Goal: Check status

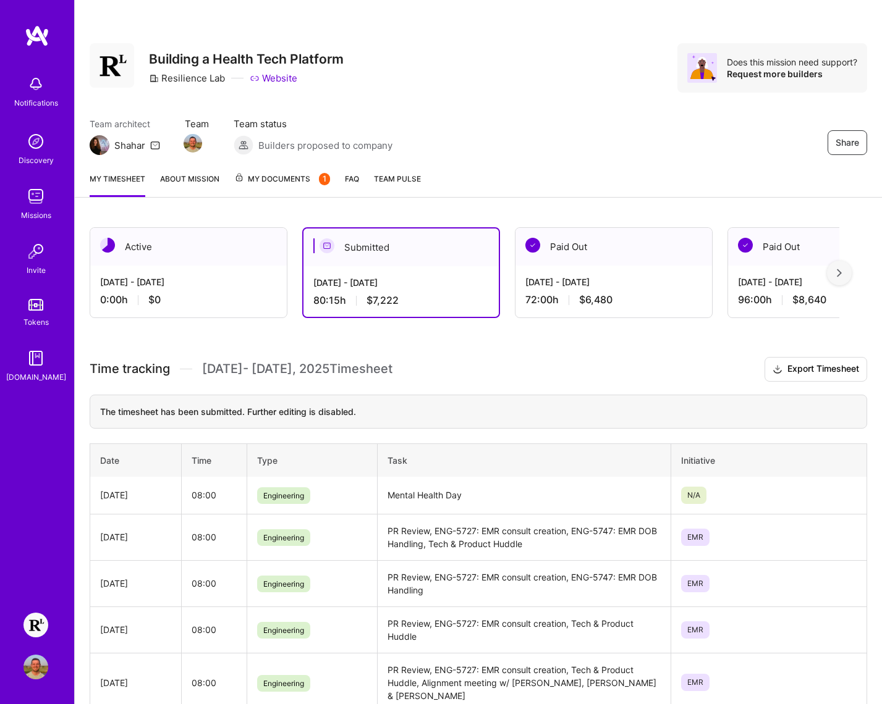
click at [513, 368] on h3 "Time tracking [DATE] - [DATE] Timesheet Export Timesheet" at bounding box center [478, 369] width 777 height 25
click at [40, 625] on img at bounding box center [35, 625] width 25 height 25
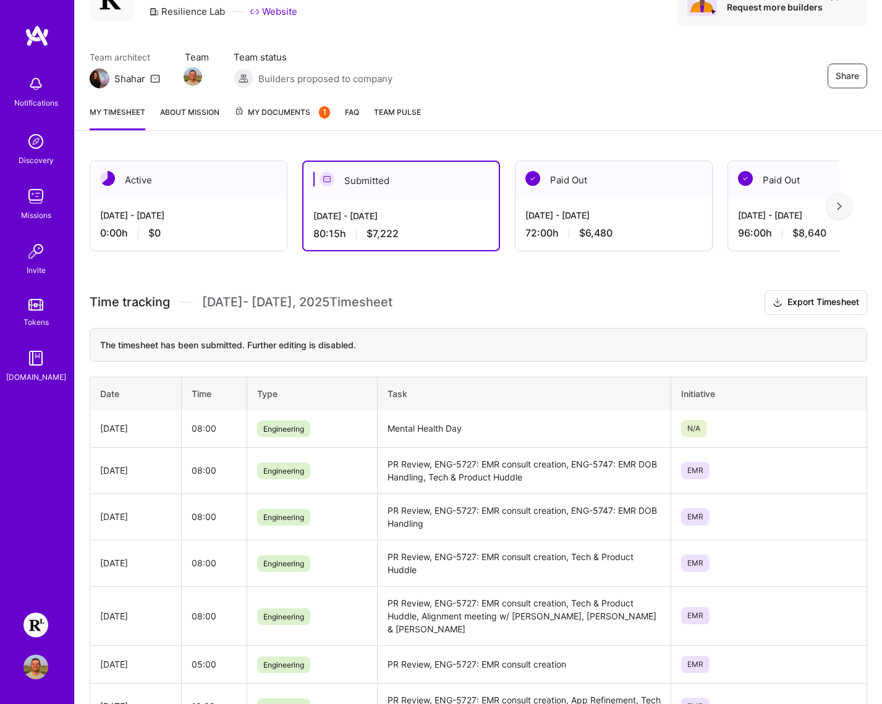
scroll to position [130, 0]
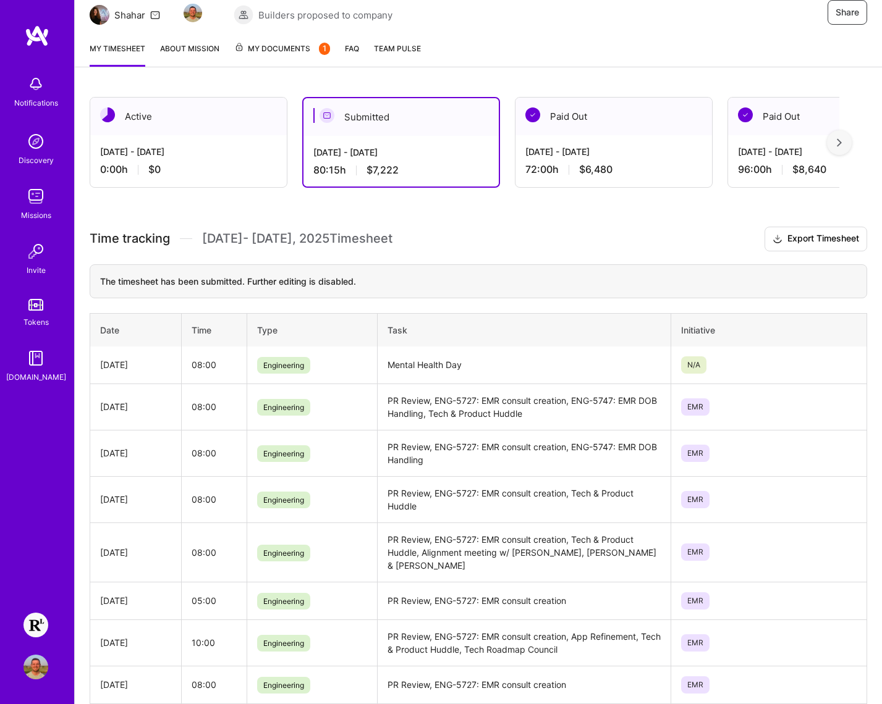
click at [36, 198] on img at bounding box center [35, 196] width 25 height 25
